Goal: Task Accomplishment & Management: Use online tool/utility

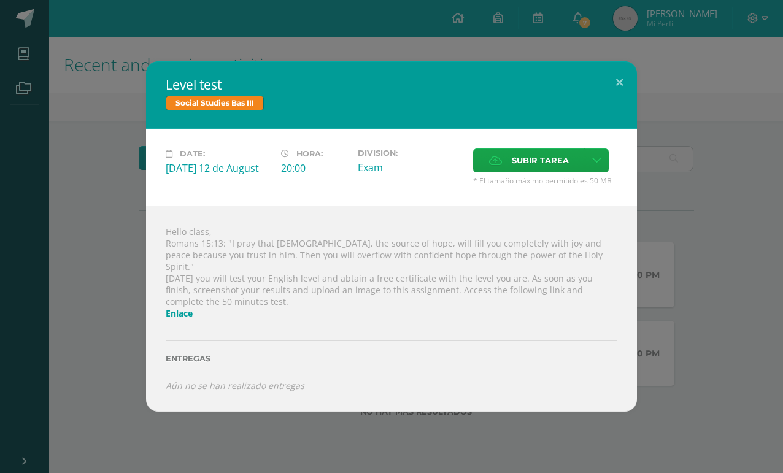
click at [627, 84] on button at bounding box center [619, 82] width 35 height 42
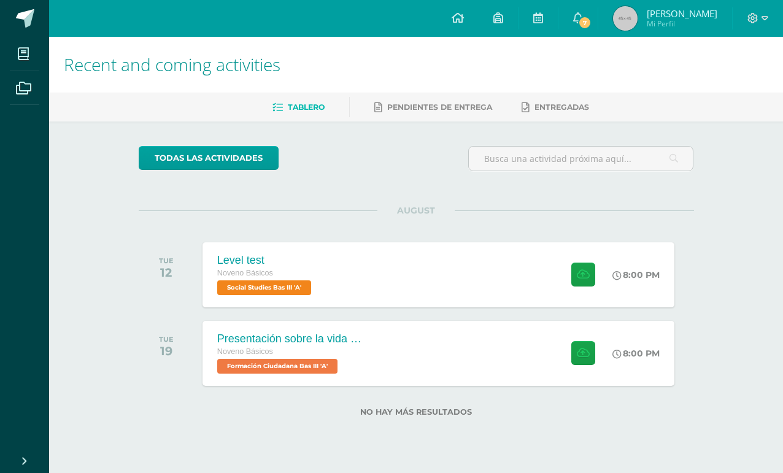
click at [587, 23] on span "7" at bounding box center [585, 23] width 14 height 14
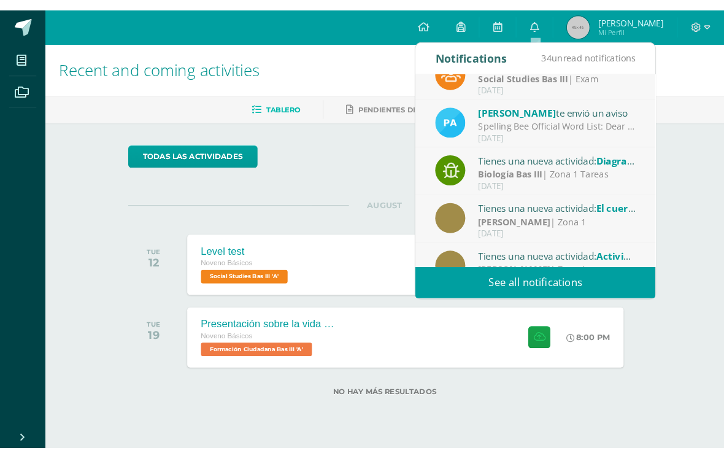
scroll to position [85, 0]
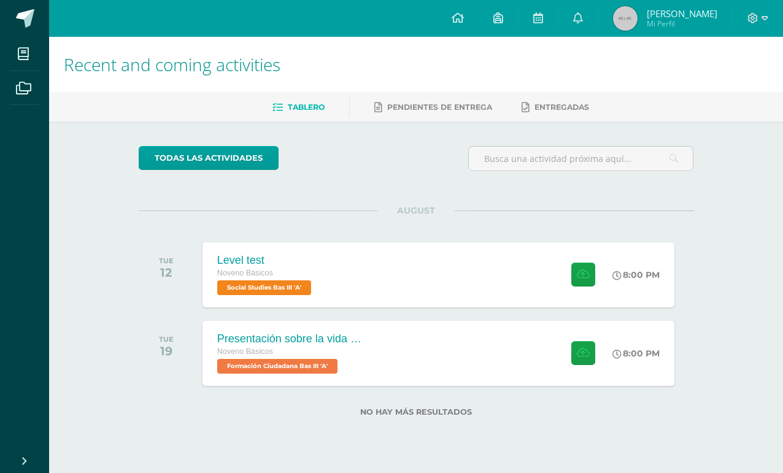
click at [745, 204] on div "Recent and coming activities Tablero Pendientes de entrega Entregadas todas las…" at bounding box center [416, 246] width 734 height 419
click at [524, 367] on div "Presentación sobre la vida del General [PERSON_NAME]. Noveno Básicos Formación …" at bounding box center [439, 353] width 472 height 65
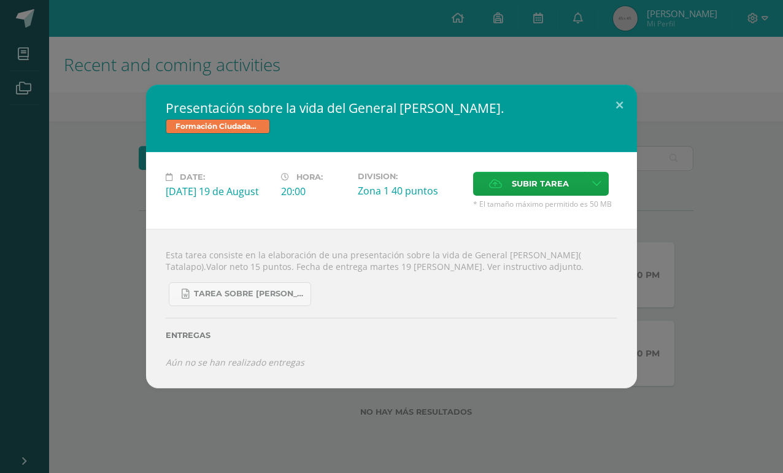
click at [693, 325] on div "Presentación sobre la vida del General [PERSON_NAME]. Formación Ciudadana Bas I…" at bounding box center [392, 237] width 774 height 304
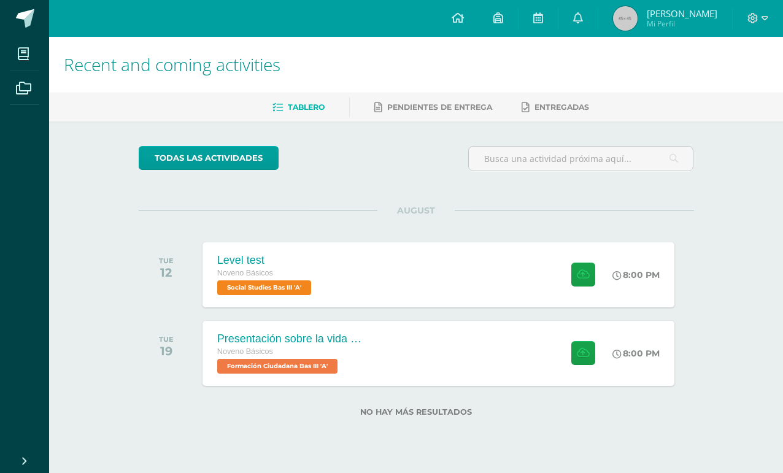
click at [476, 281] on div "Level test Noveno Básicos Social Studies Bas III 'A' 8:00 PM Level test Social …" at bounding box center [439, 274] width 472 height 65
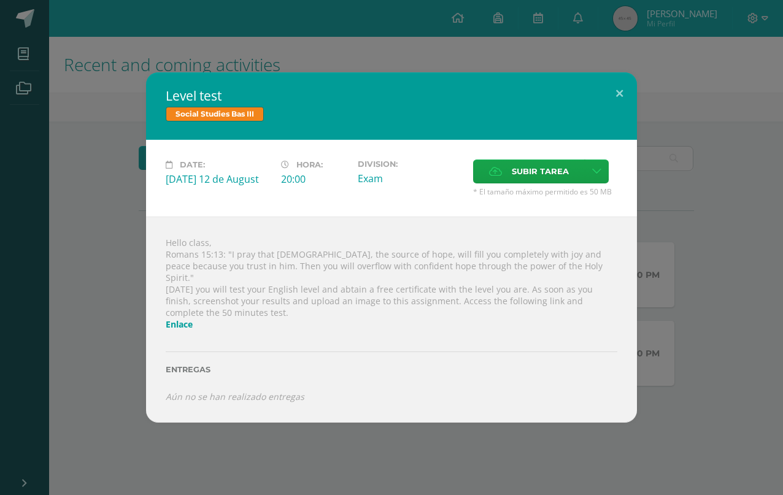
click at [602, 180] on link at bounding box center [597, 172] width 24 height 24
click at [465, 332] on div at bounding box center [392, 335] width 452 height 10
click at [551, 174] on span "Subir tarea" at bounding box center [540, 171] width 57 height 23
click at [0, 0] on input "Subir tarea" at bounding box center [0, 0] width 0 height 0
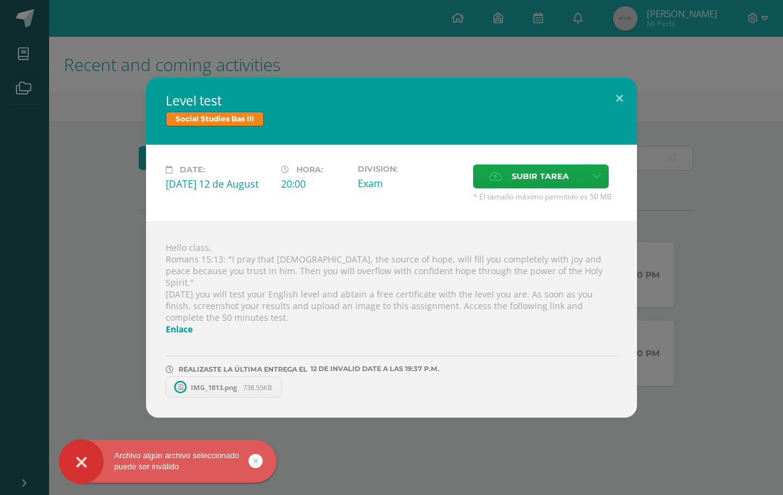
click at [246, 374] on div "IMG_1813.png 738.55KB" at bounding box center [392, 386] width 452 height 24
click at [239, 386] on span "IMG_1813.png" at bounding box center [214, 387] width 58 height 9
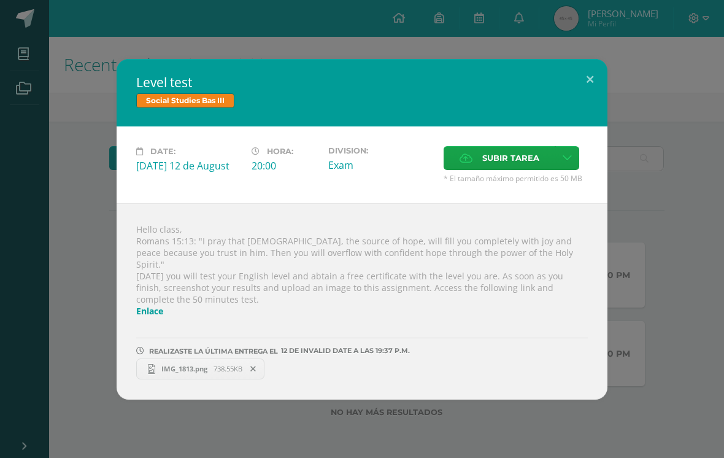
click at [19, 12] on div "Level test Social Studies Bas III Date: [DATE] 12 de August Hora: 20:00 Divisio…" at bounding box center [362, 229] width 724 height 458
